Goal: Find contact information: Find contact information

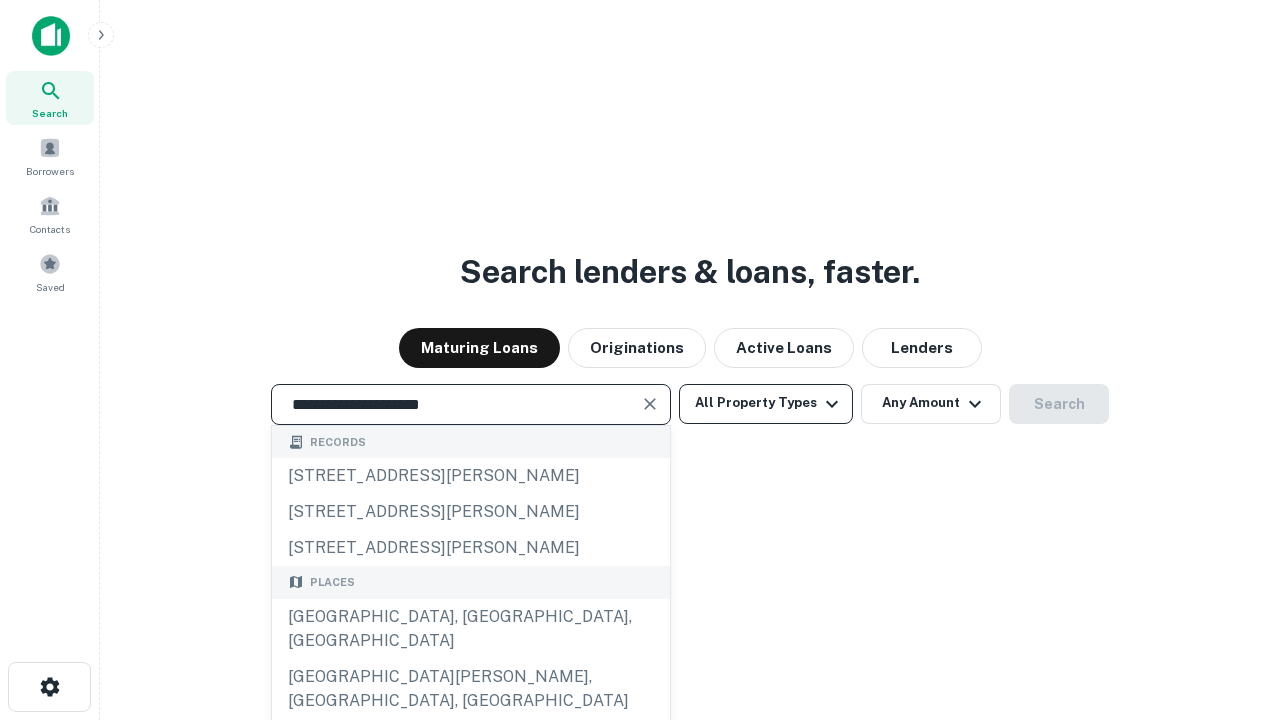
click at [470, 659] on div "[GEOGRAPHIC_DATA], [GEOGRAPHIC_DATA], [GEOGRAPHIC_DATA]" at bounding box center [471, 629] width 398 height 60
click at [766, 403] on button "All Property Types" at bounding box center [766, 404] width 174 height 40
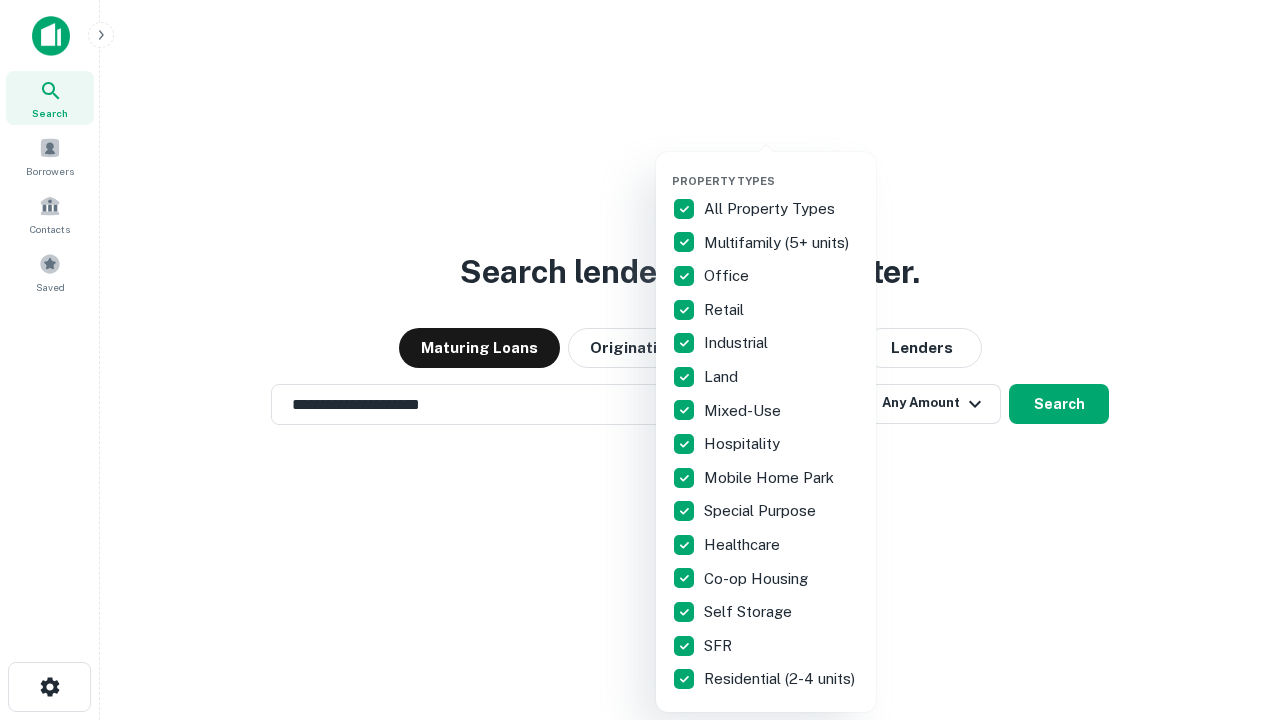
type input "**********"
click at [782, 168] on button "button" at bounding box center [782, 168] width 220 height 1
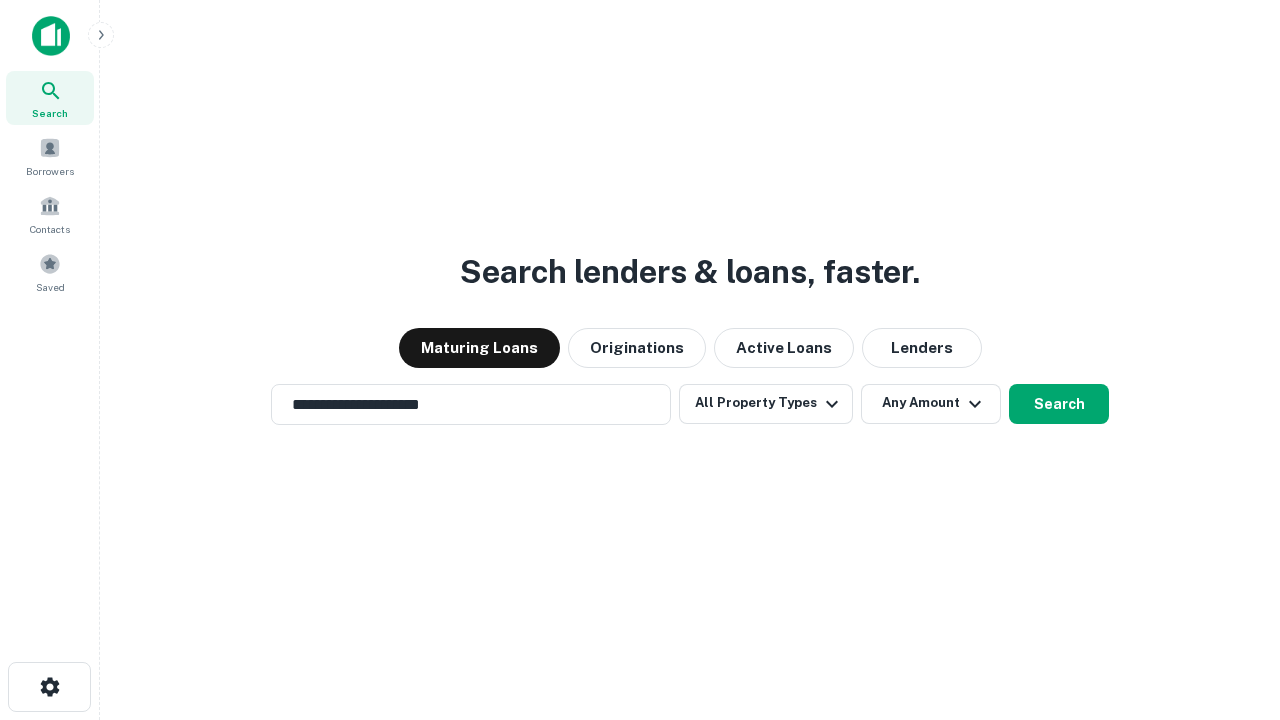
scroll to position [31, 0]
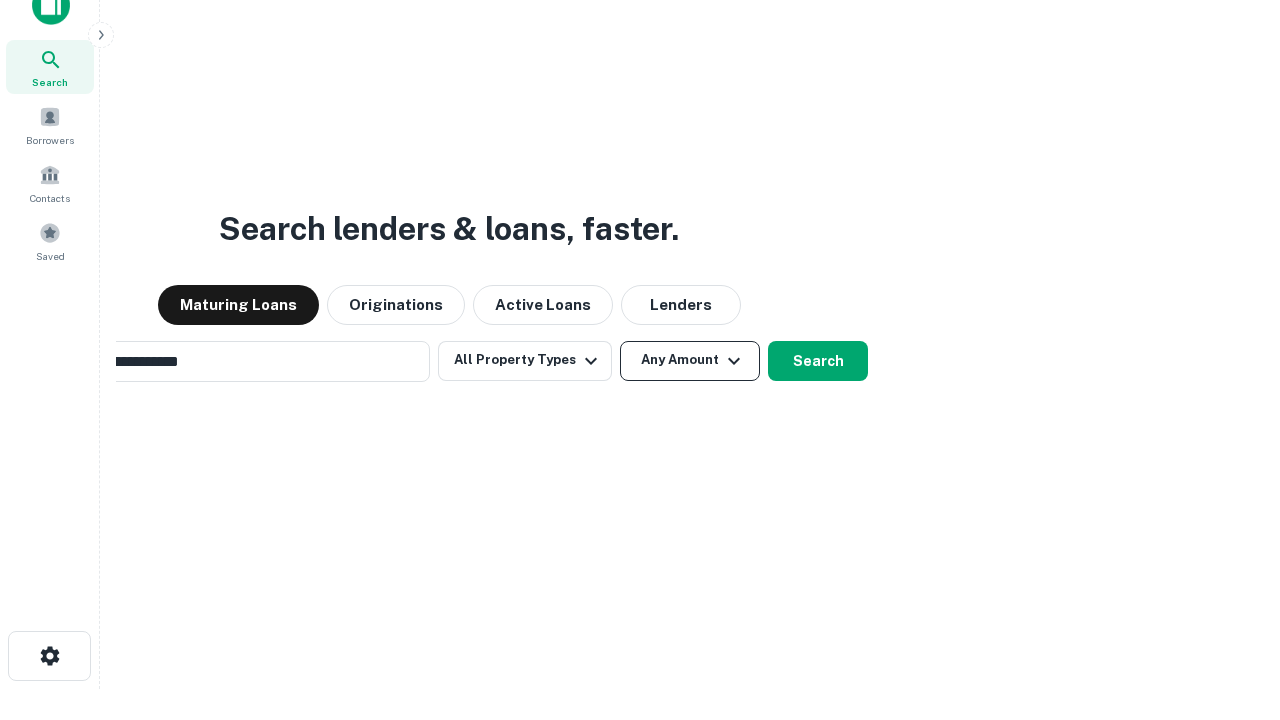
click at [620, 341] on button "Any Amount" at bounding box center [690, 361] width 140 height 40
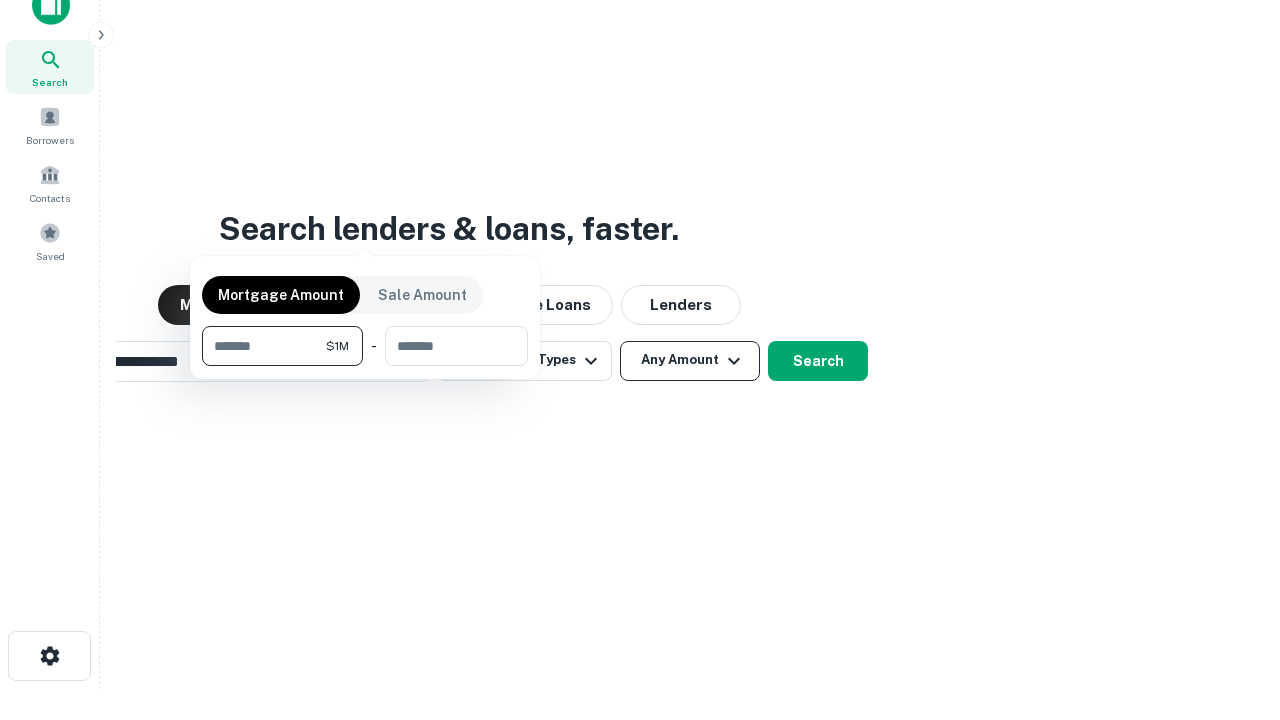
scroll to position [32, 0]
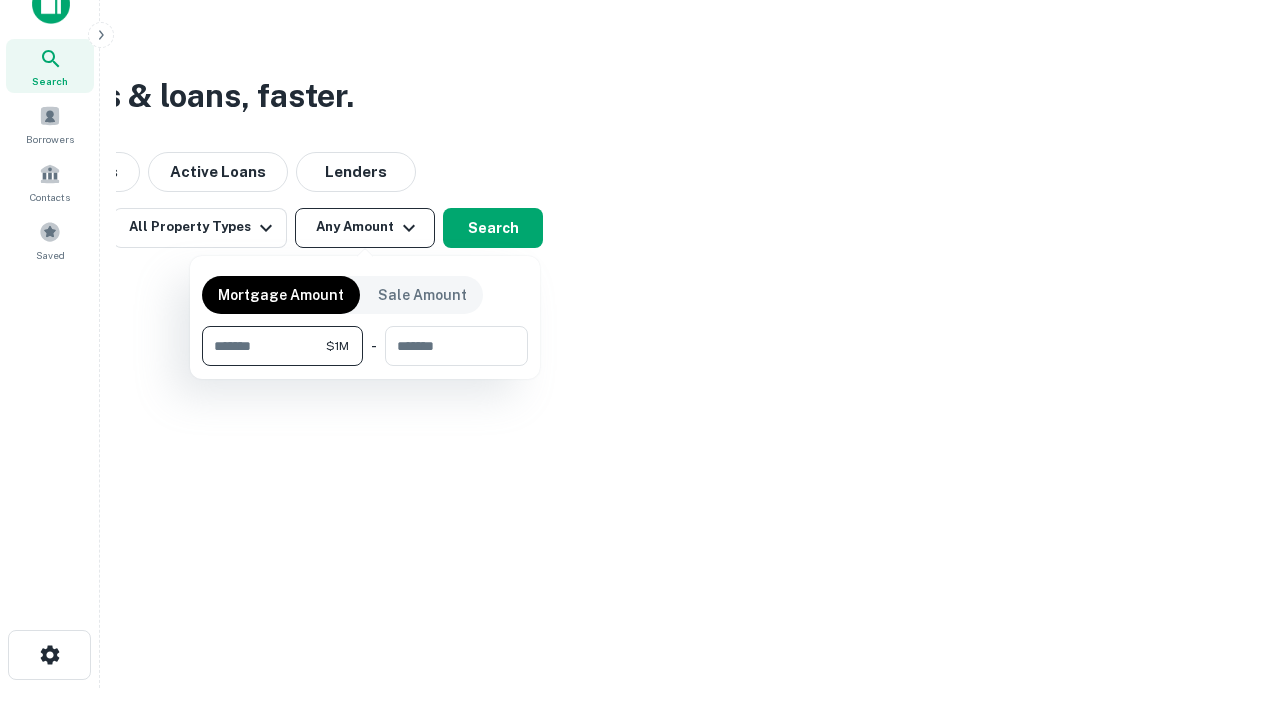
type input "*******"
click at [365, 366] on button "button" at bounding box center [365, 366] width 326 height 1
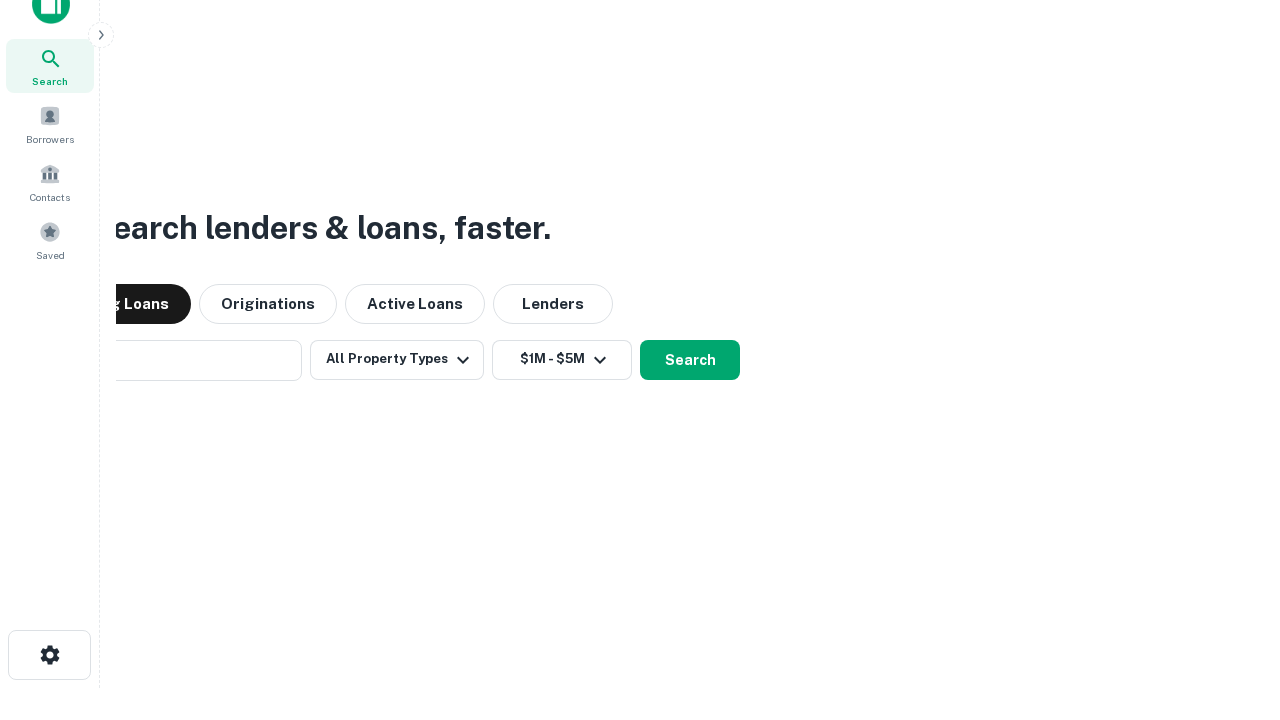
scroll to position [31, 0]
click at [640, 341] on button "Search" at bounding box center [690, 361] width 100 height 40
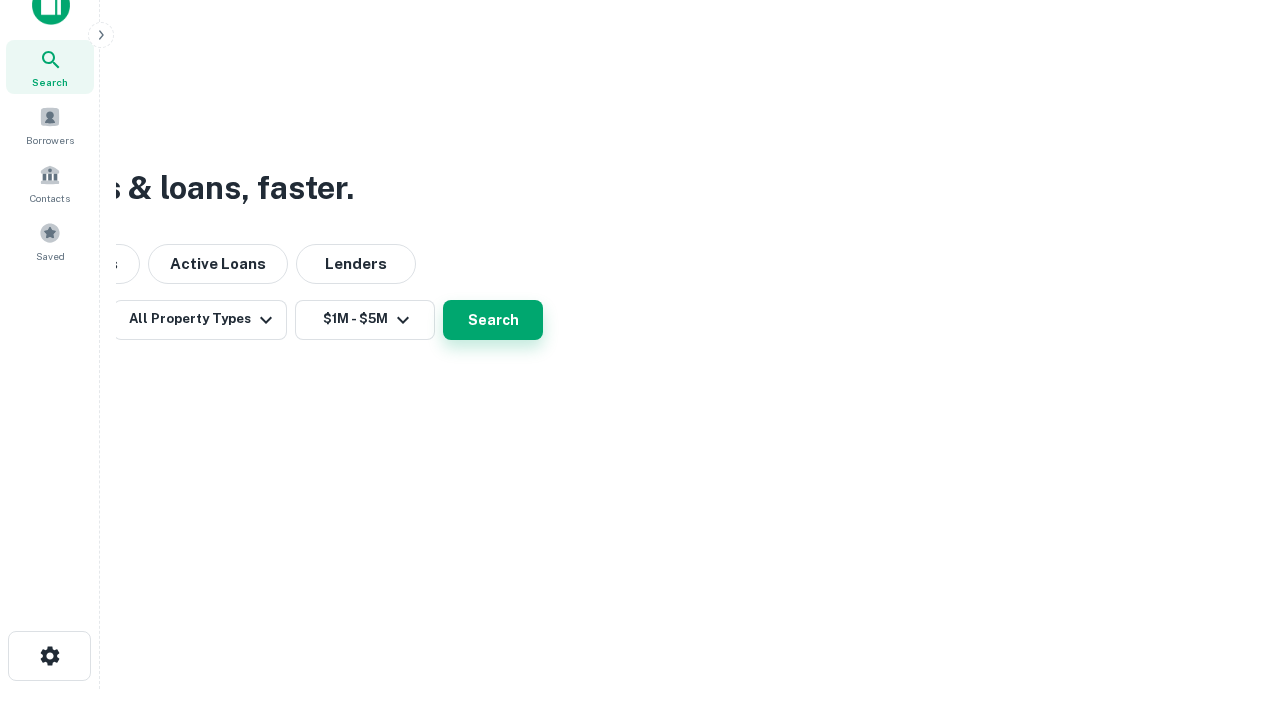
scroll to position [32, 0]
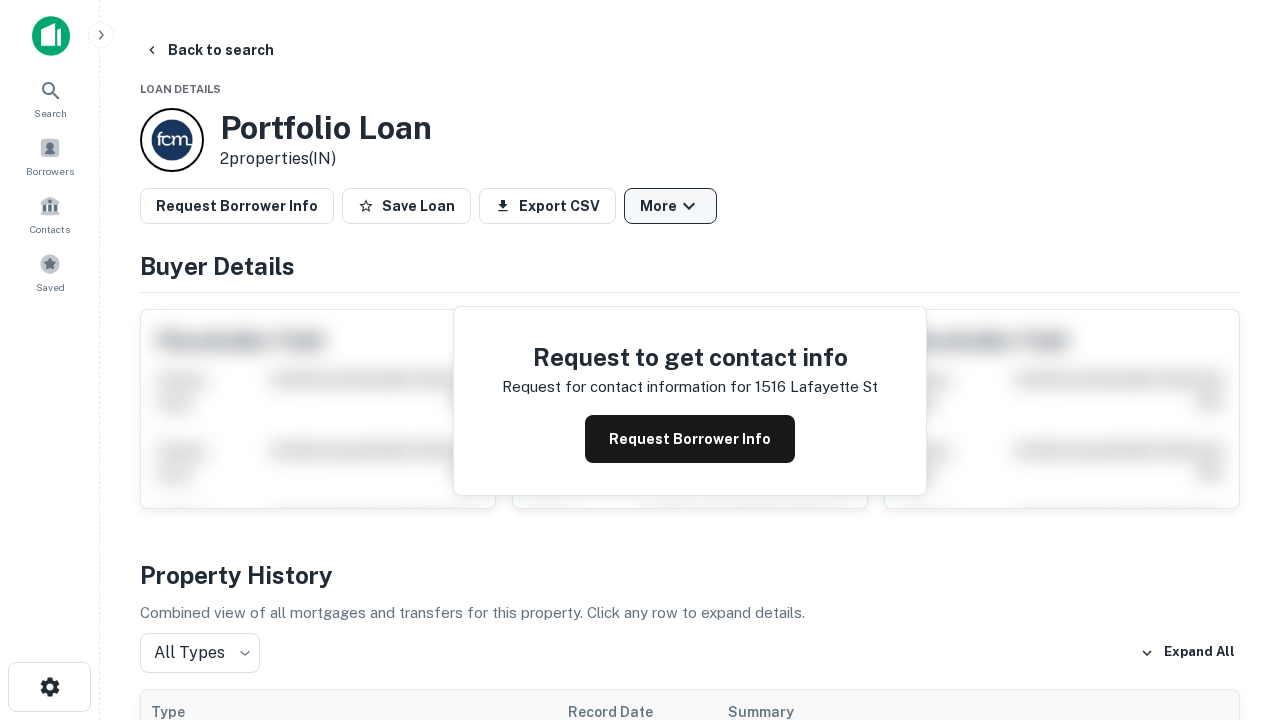
click at [670, 206] on button "More" at bounding box center [670, 206] width 93 height 36
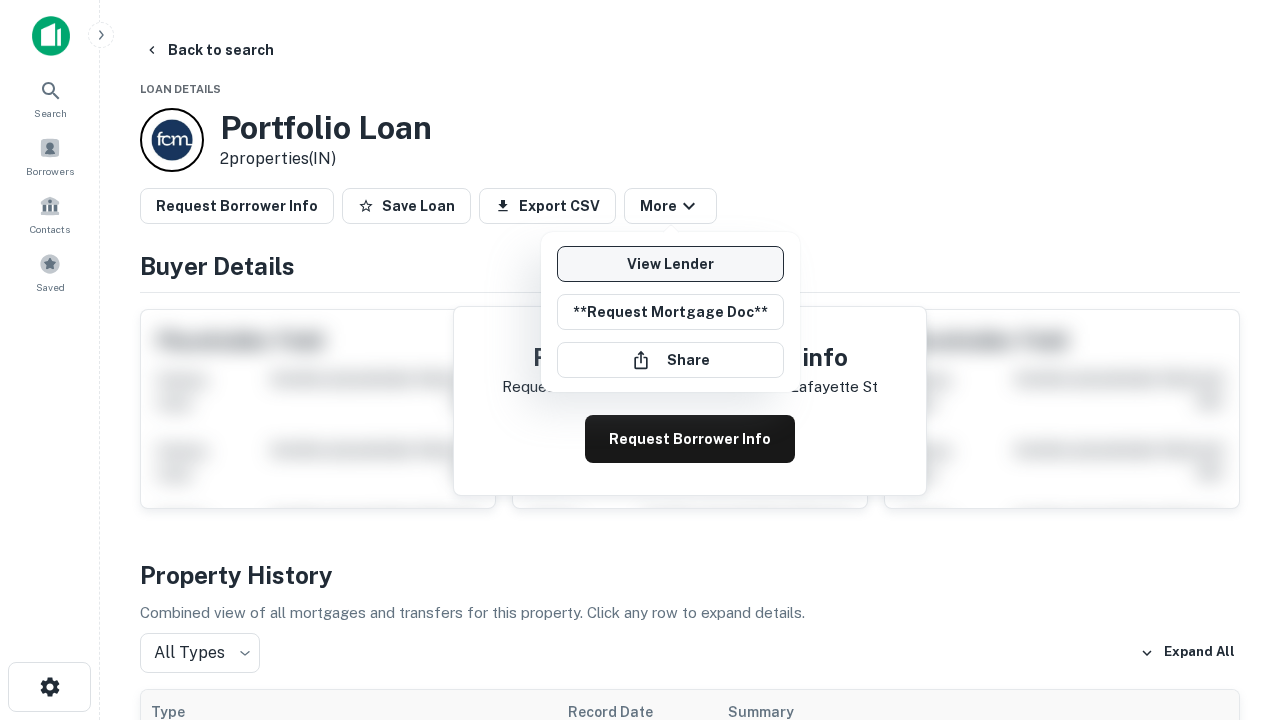
click at [670, 264] on link "View Lender" at bounding box center [670, 264] width 227 height 36
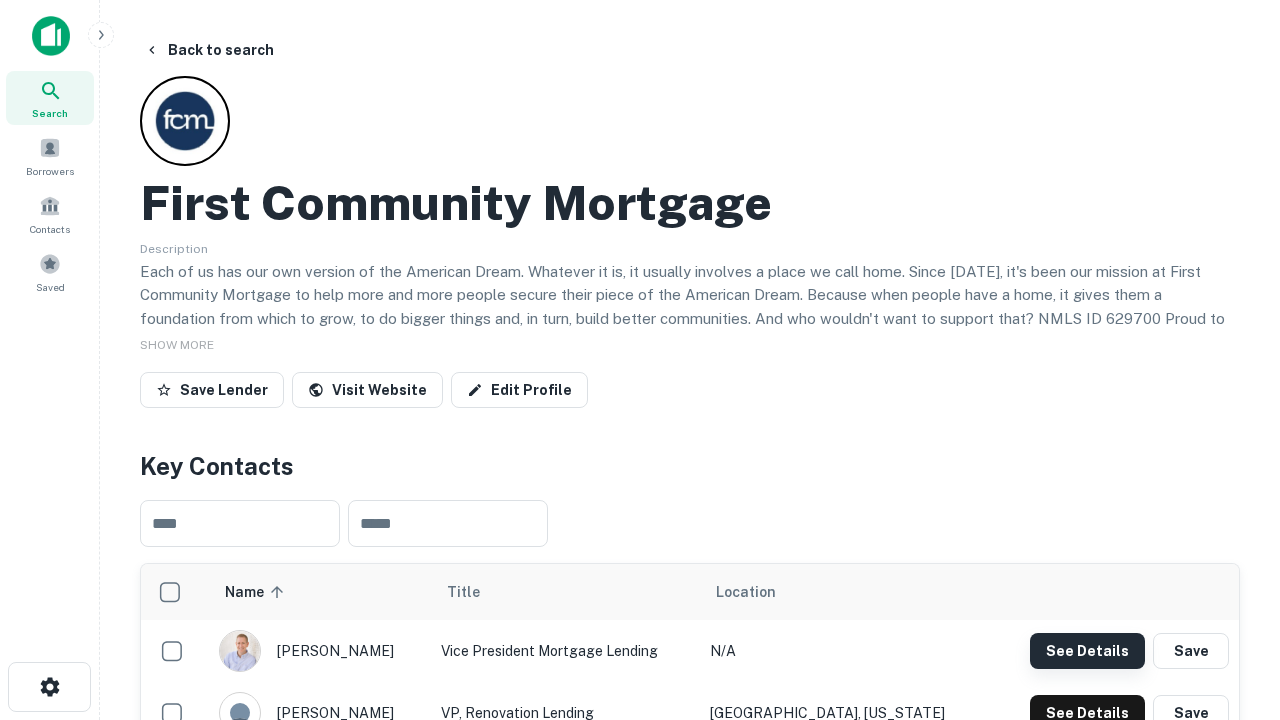
click at [1087, 650] on button "See Details" at bounding box center [1087, 651] width 115 height 36
click at [49, 687] on icon "button" at bounding box center [50, 687] width 24 height 24
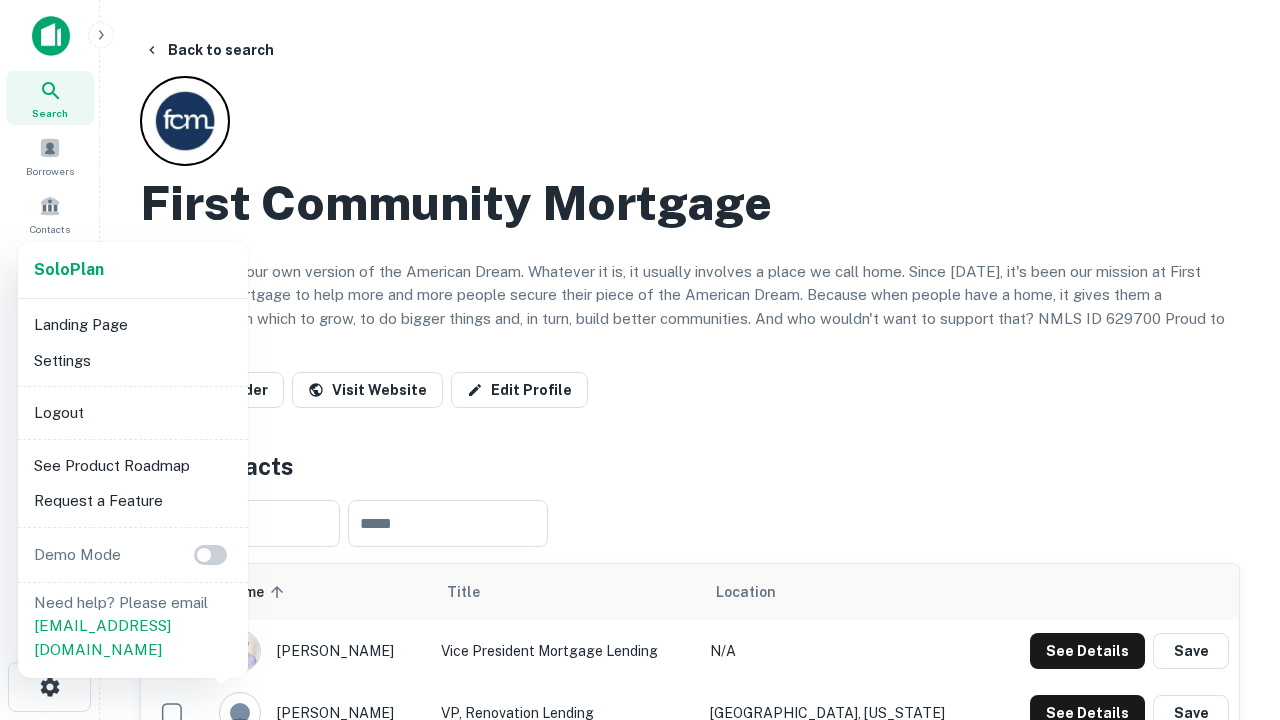
click at [132, 412] on li "Logout" at bounding box center [133, 413] width 214 height 36
